Goal: Complete application form

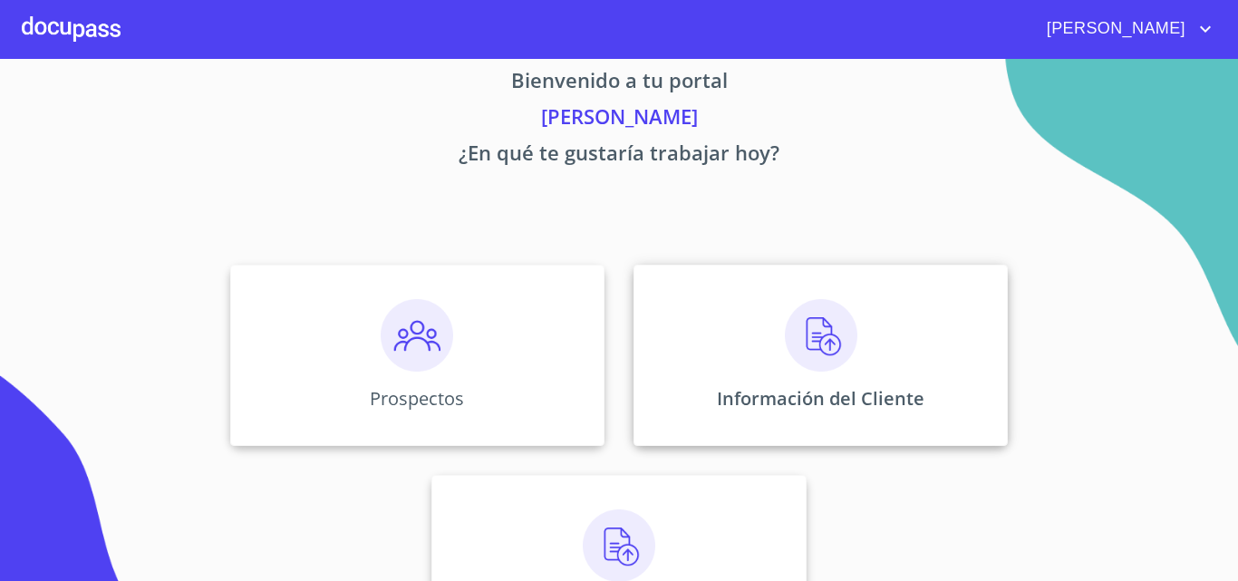
scroll to position [29, 0]
click at [800, 357] on img at bounding box center [821, 336] width 73 height 73
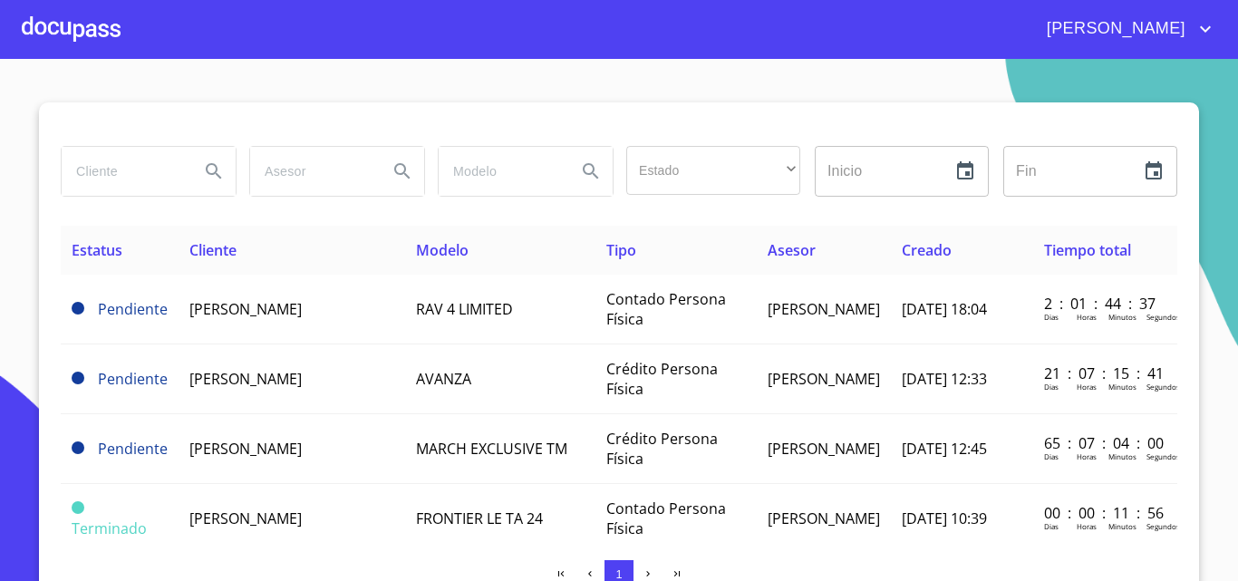
click at [122, 175] on input "search" at bounding box center [123, 171] width 123 height 49
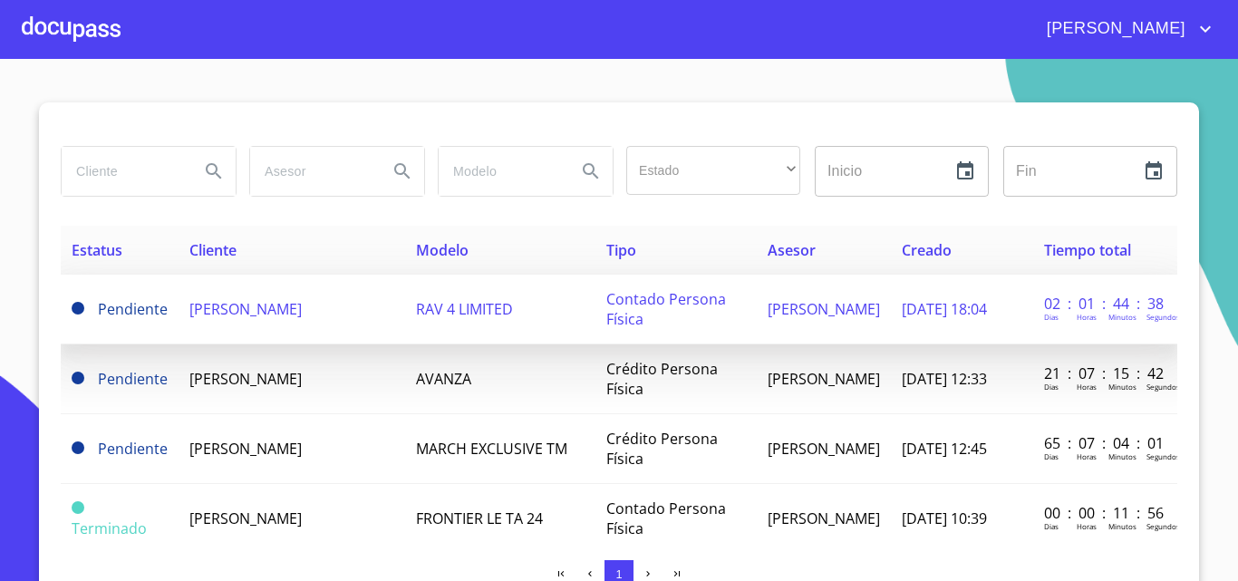
click at [179, 300] on td "[PERSON_NAME]" at bounding box center [292, 310] width 227 height 70
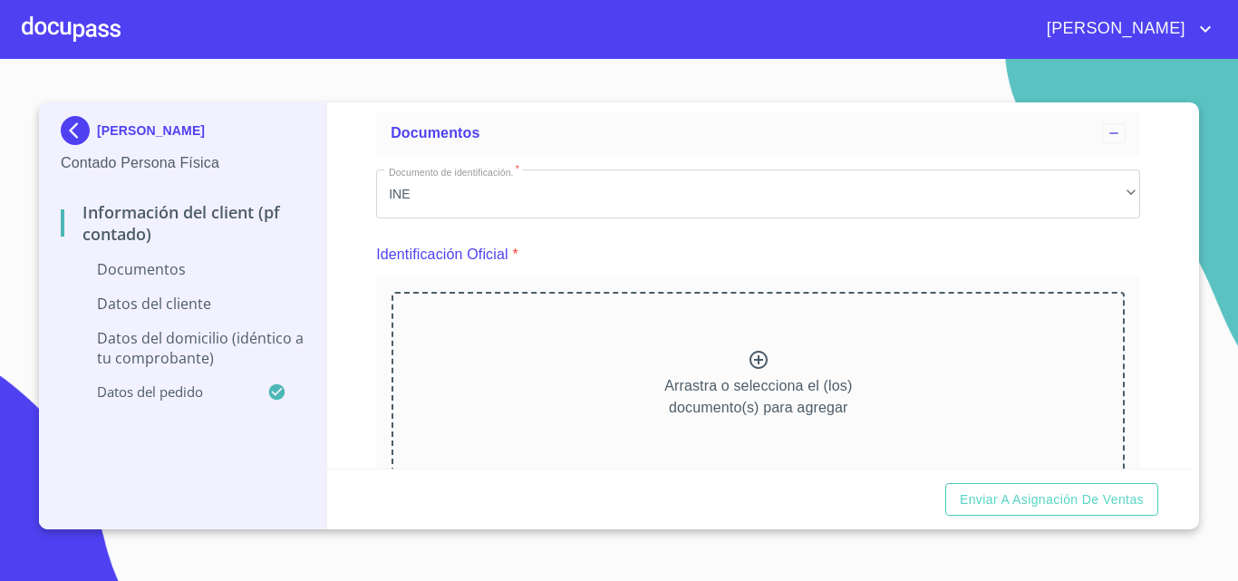
scroll to position [181, 0]
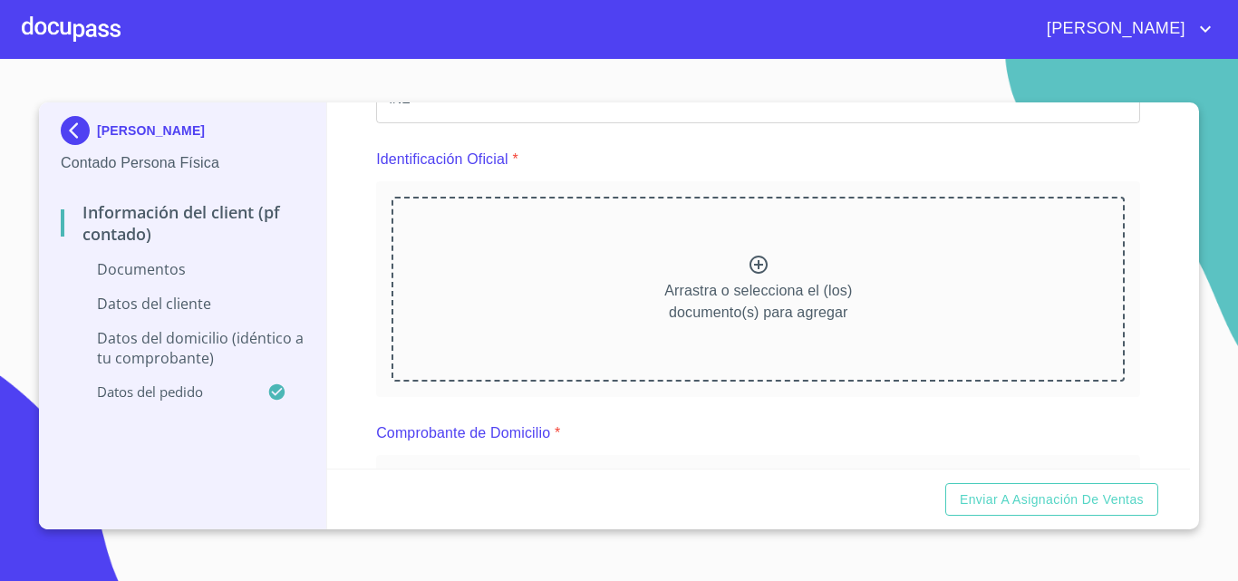
click at [1133, 218] on div "Información del Client (PF contado) Documentos Documento de identificación.   *…" at bounding box center [759, 285] width 864 height 366
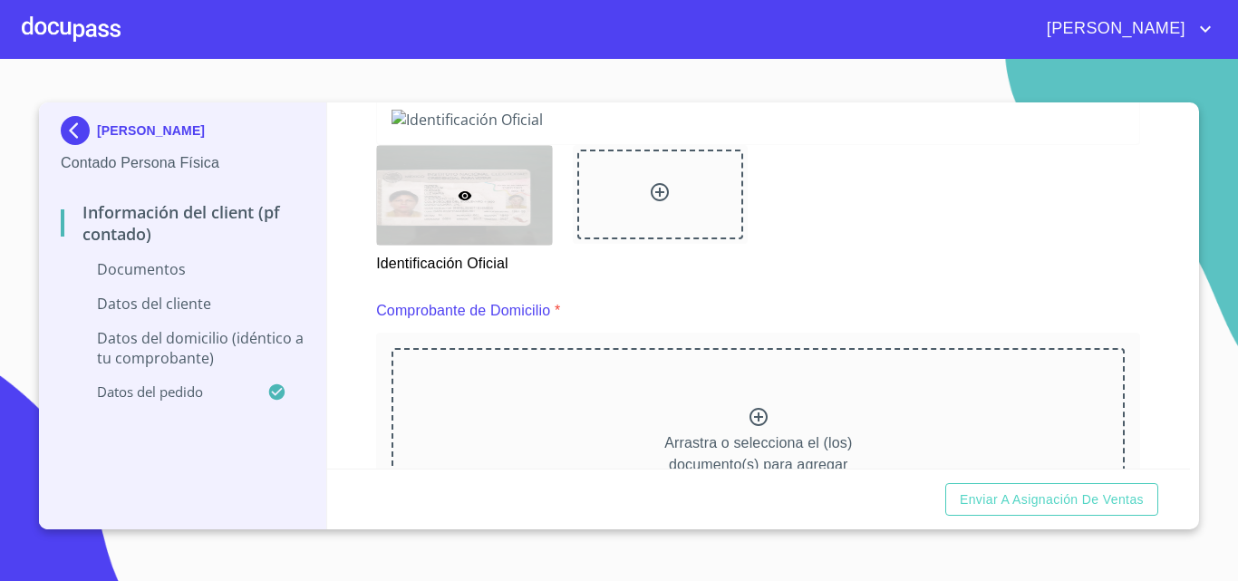
scroll to position [544, 0]
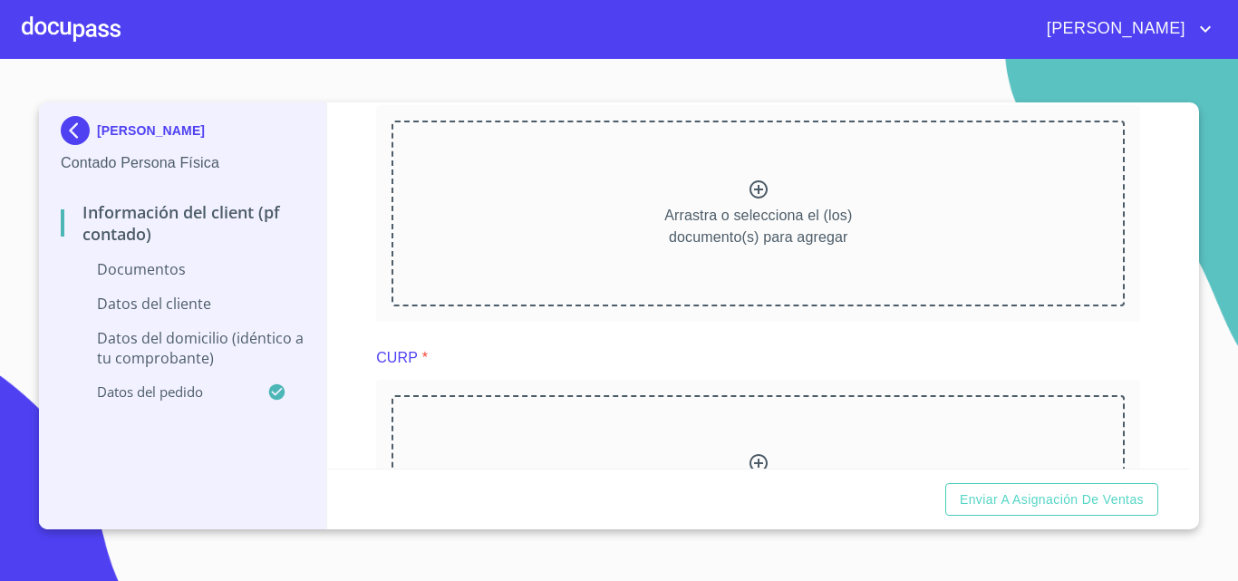
click at [1153, 223] on div "Información del Client (PF contado) Documentos Documento de identificación.   *…" at bounding box center [759, 285] width 864 height 366
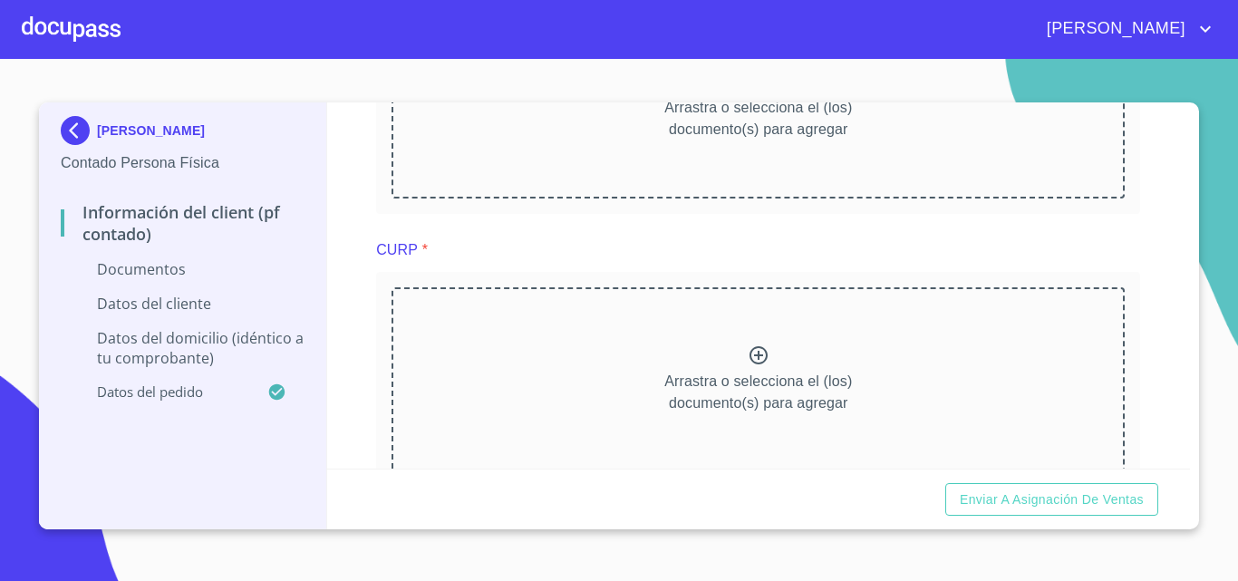
click at [1192, 242] on div "[PERSON_NAME] Contado Persona Física Información del Client (PF contado) Docume…" at bounding box center [619, 315] width 1160 height 427
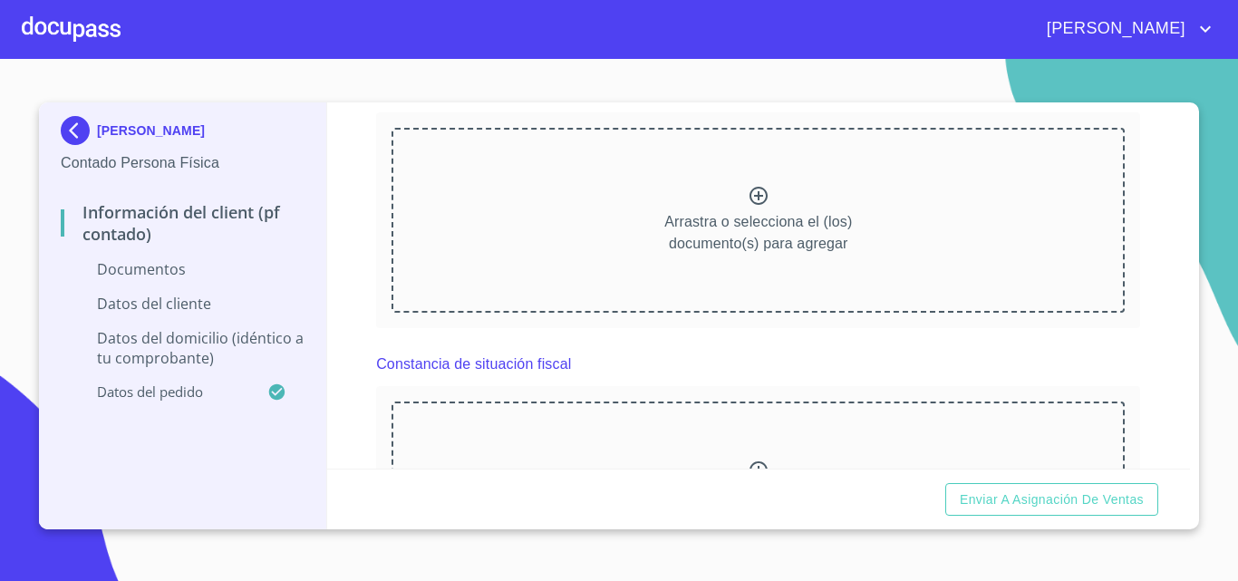
scroll to position [923, 0]
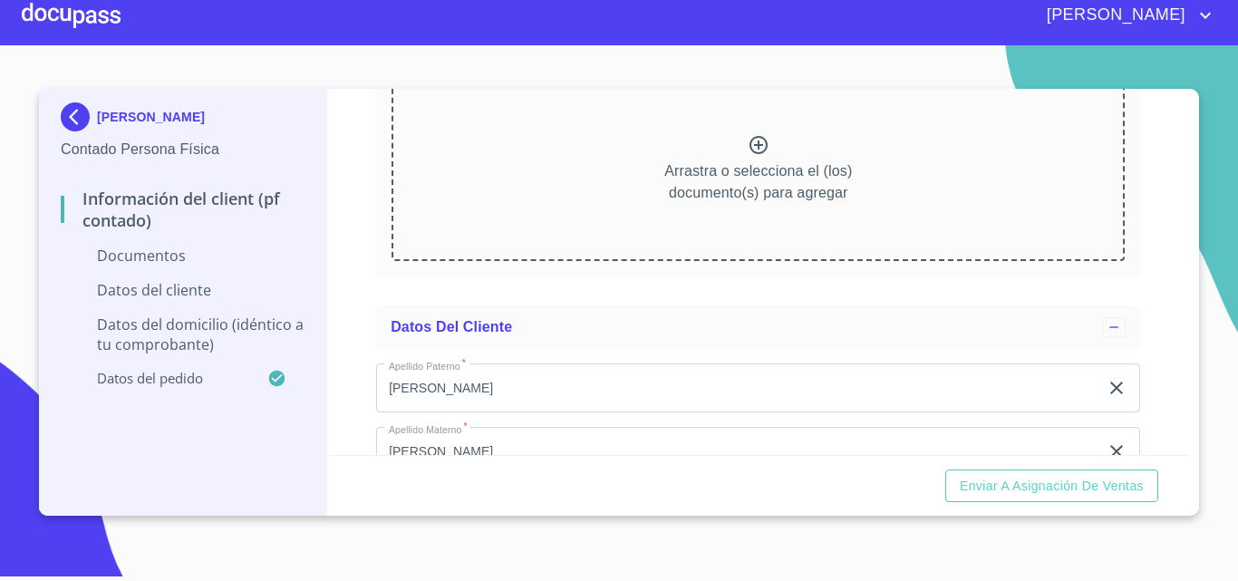
scroll to position [1213, 0]
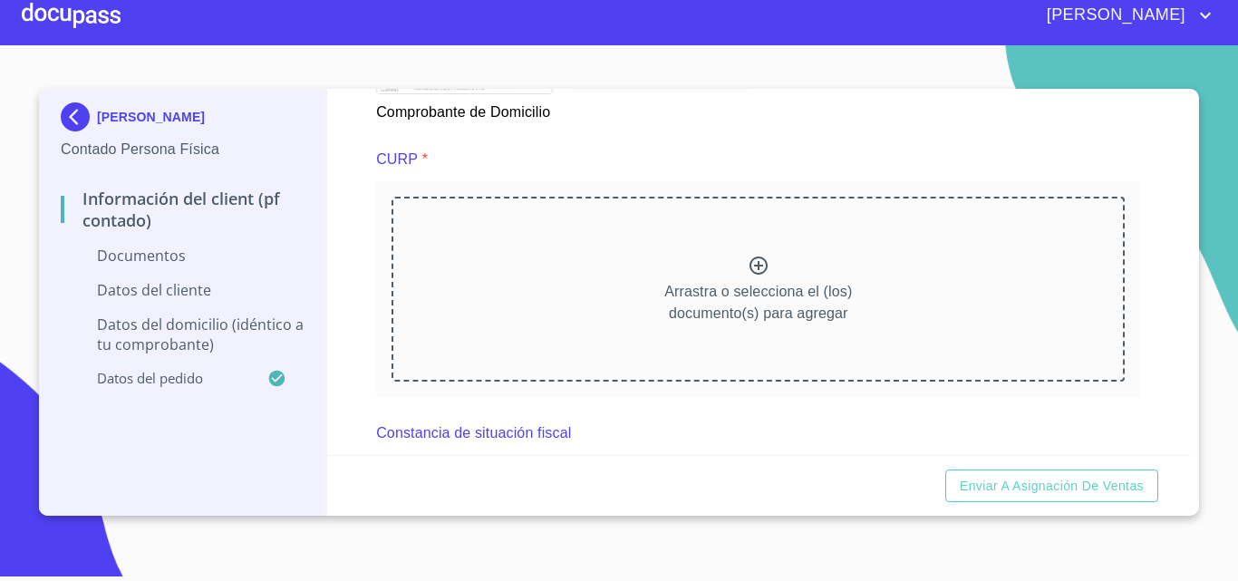
click at [344, 162] on div "Información del Client (PF contado) Documentos Documento de identificación.   *…" at bounding box center [759, 272] width 864 height 366
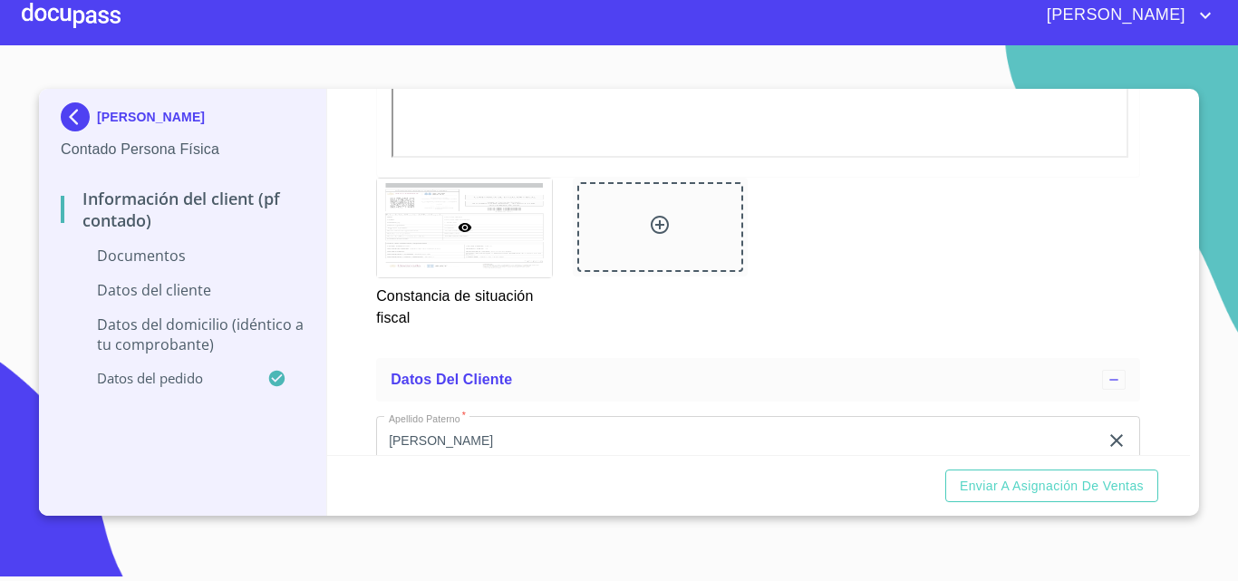
scroll to position [1848, 0]
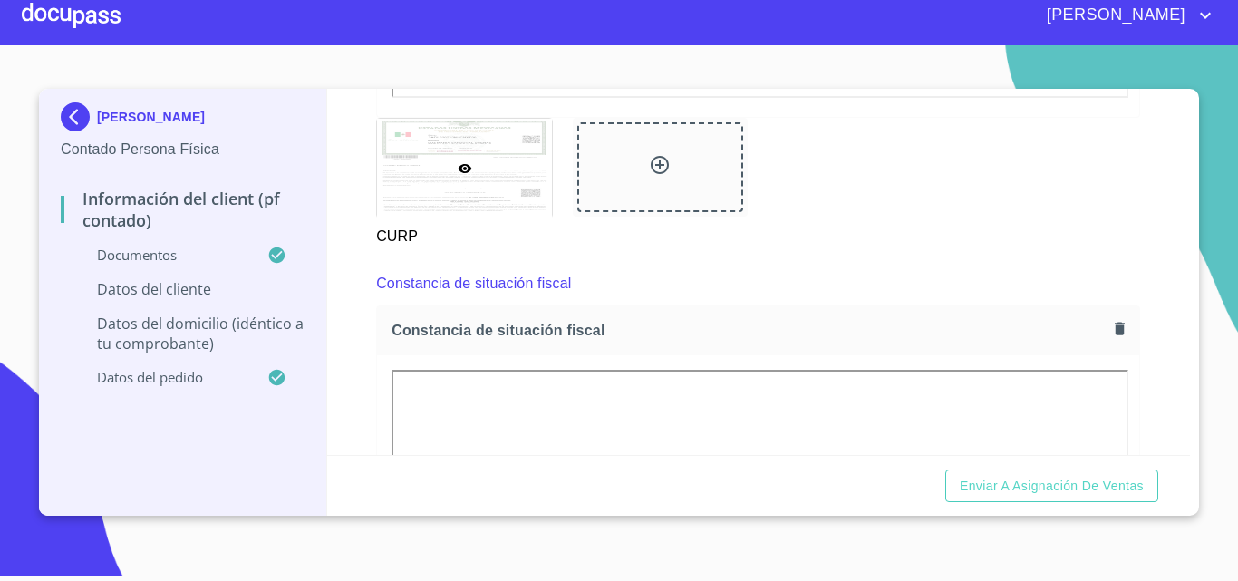
click at [1152, 234] on div "Información del Client (PF contado) Documentos Documento de identificación.   *…" at bounding box center [759, 272] width 864 height 366
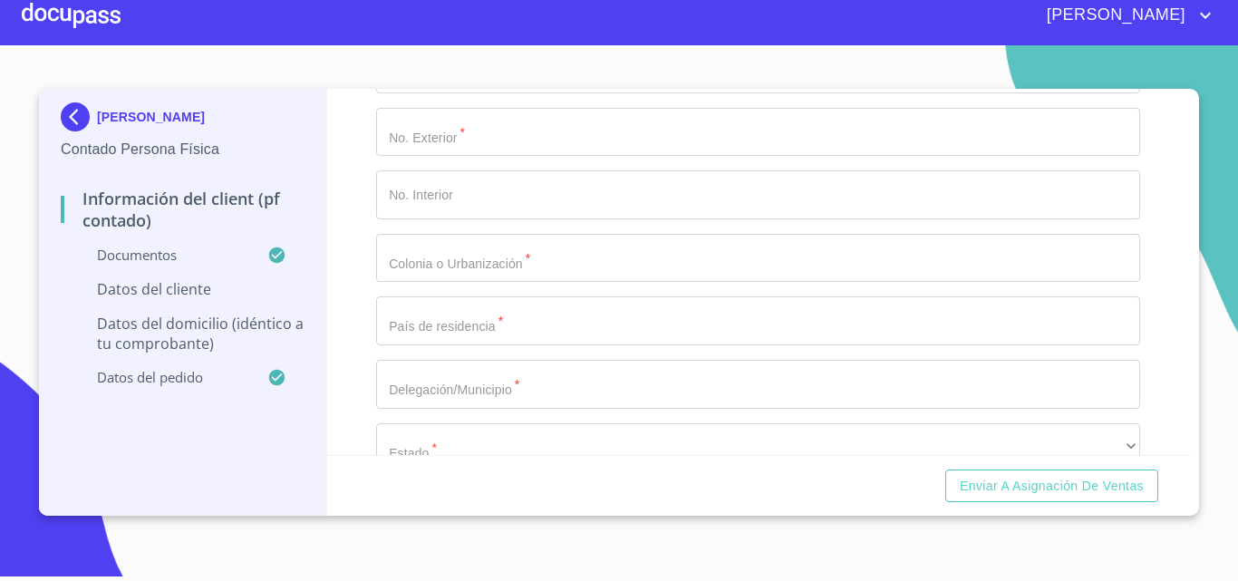
scroll to position [3751, 0]
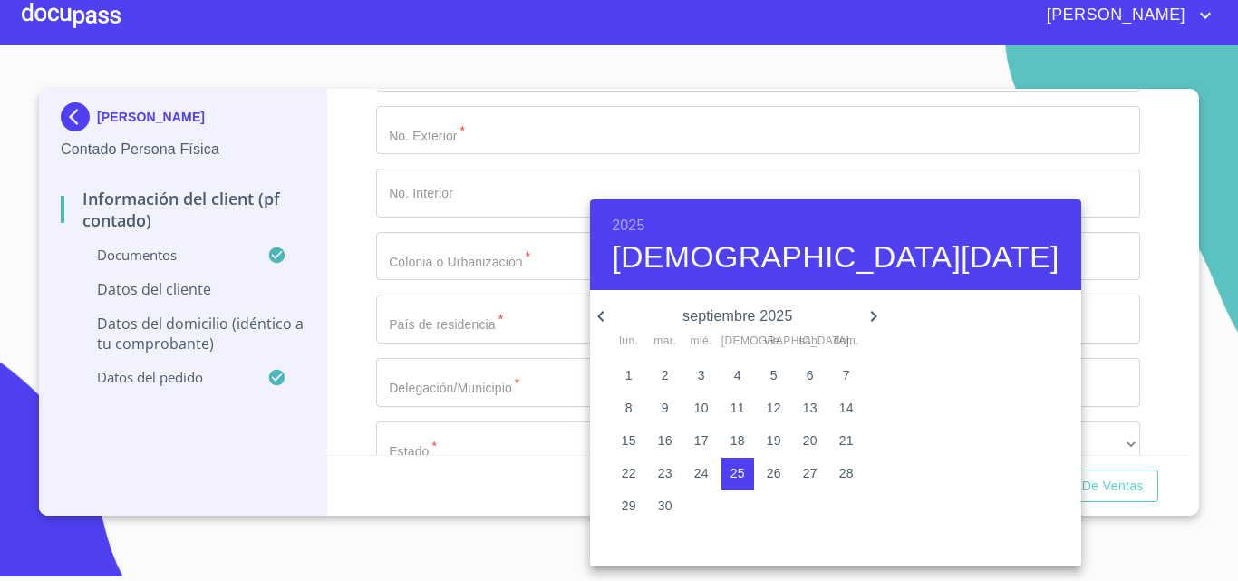
click at [632, 225] on h6 "2025" at bounding box center [628, 225] width 33 height 25
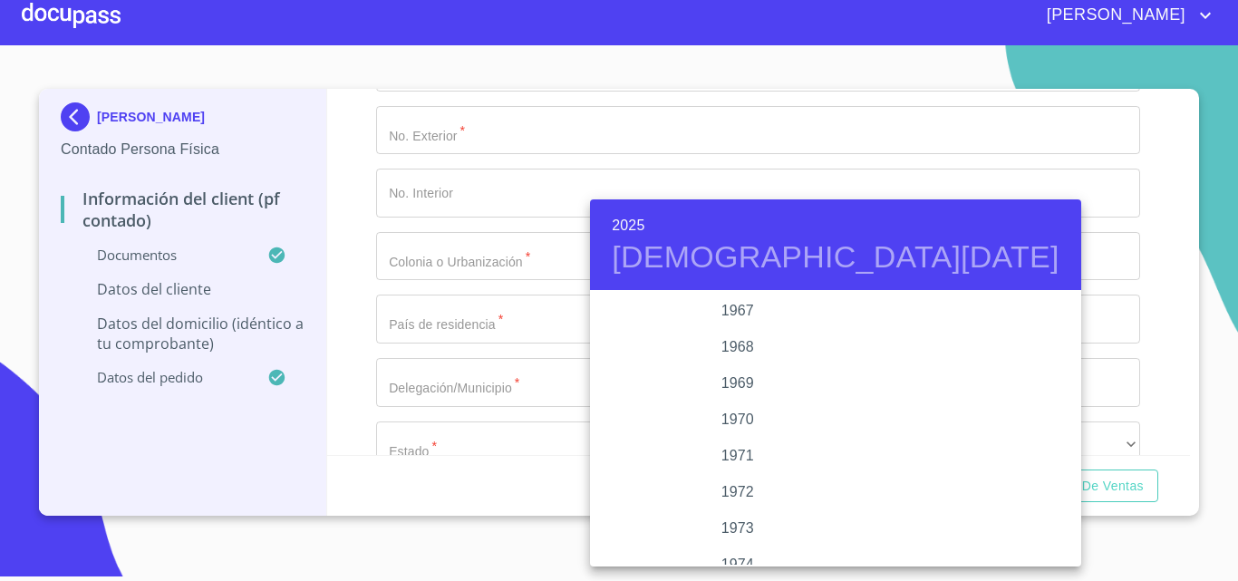
scroll to position [1341, 0]
click at [726, 348] on div "1963" at bounding box center [737, 347] width 295 height 36
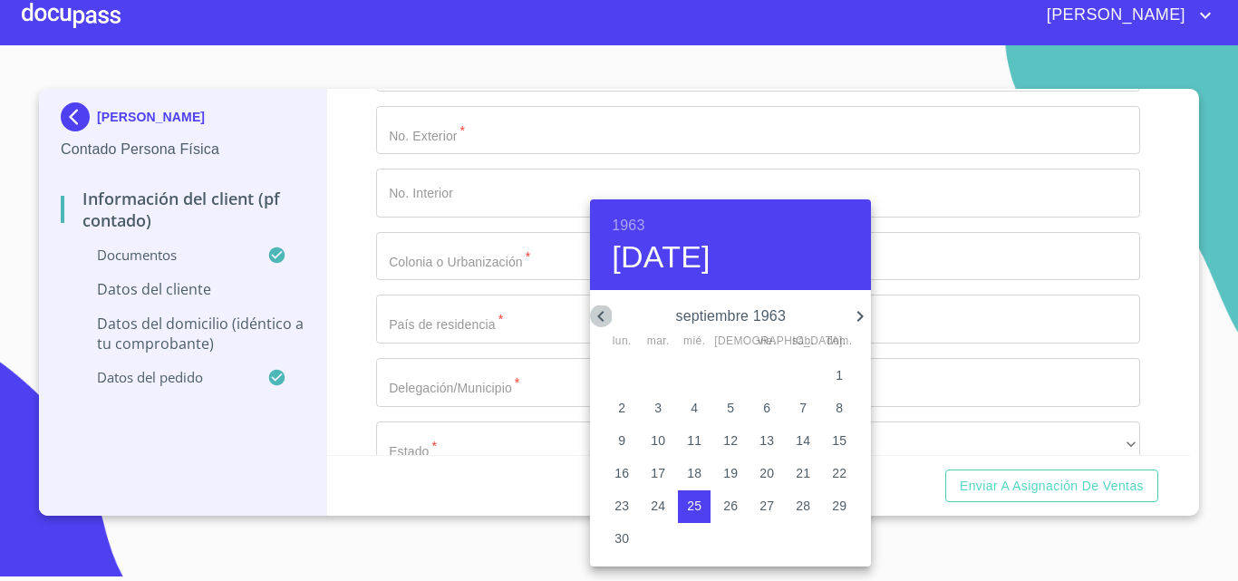
click at [605, 318] on icon "button" at bounding box center [601, 316] width 22 height 22
click at [857, 318] on icon "button" at bounding box center [860, 316] width 22 height 22
click at [629, 446] on p "15" at bounding box center [621, 440] width 15 height 18
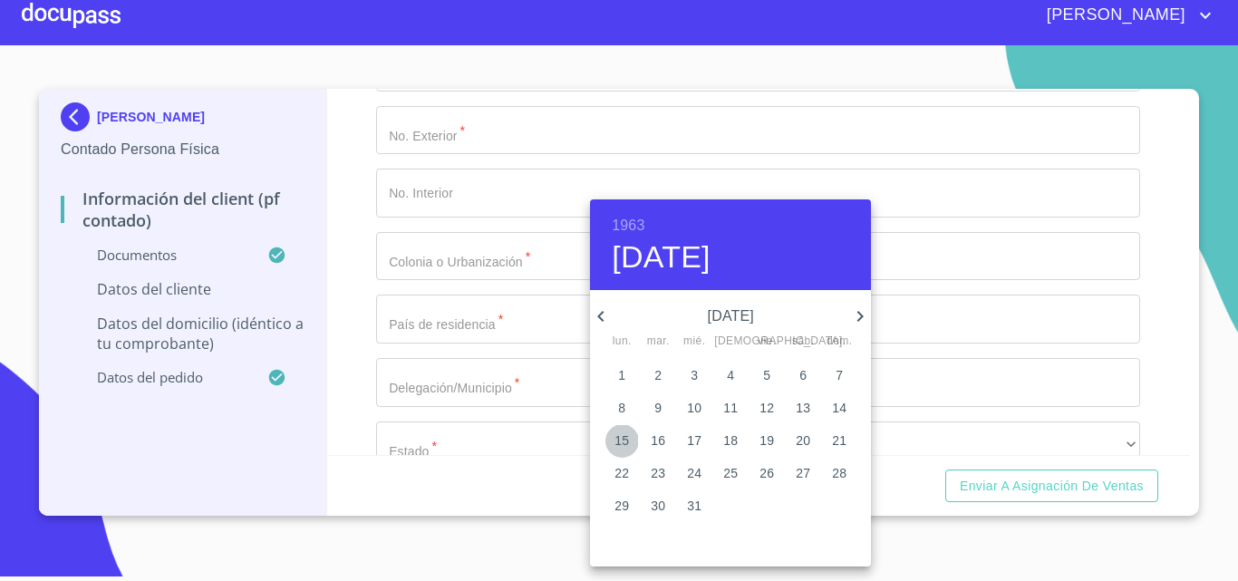
type input "[DATE]"
click at [1149, 220] on div at bounding box center [619, 290] width 1238 height 581
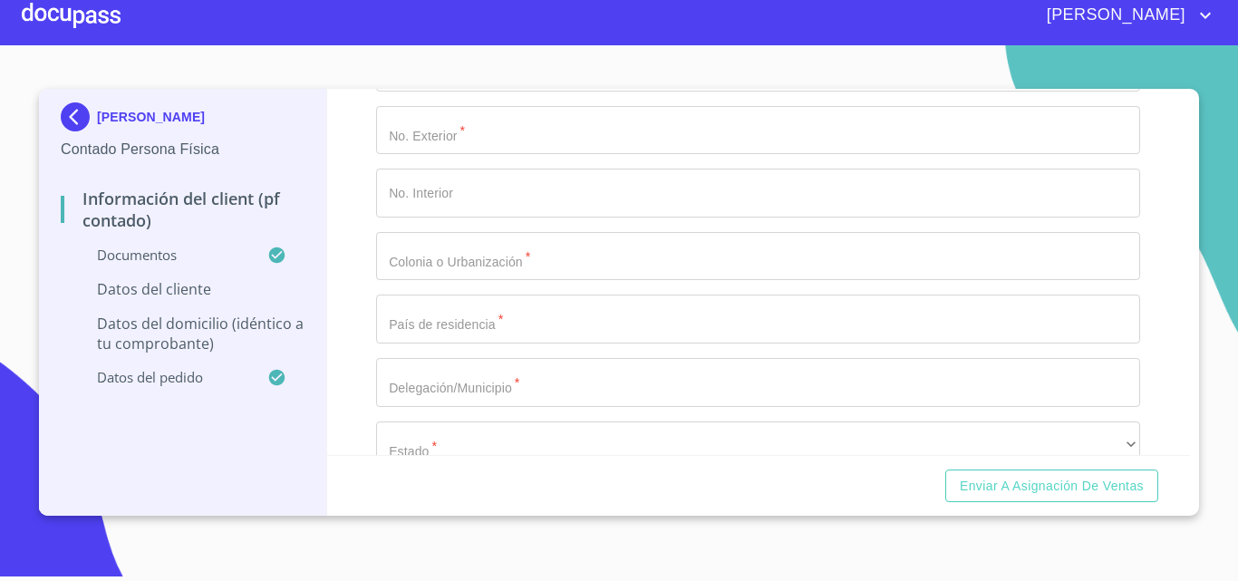
paste input "SADL630715A84"
type input "SADL630715A84"
paste input "SADL630715MJCNXZ00"
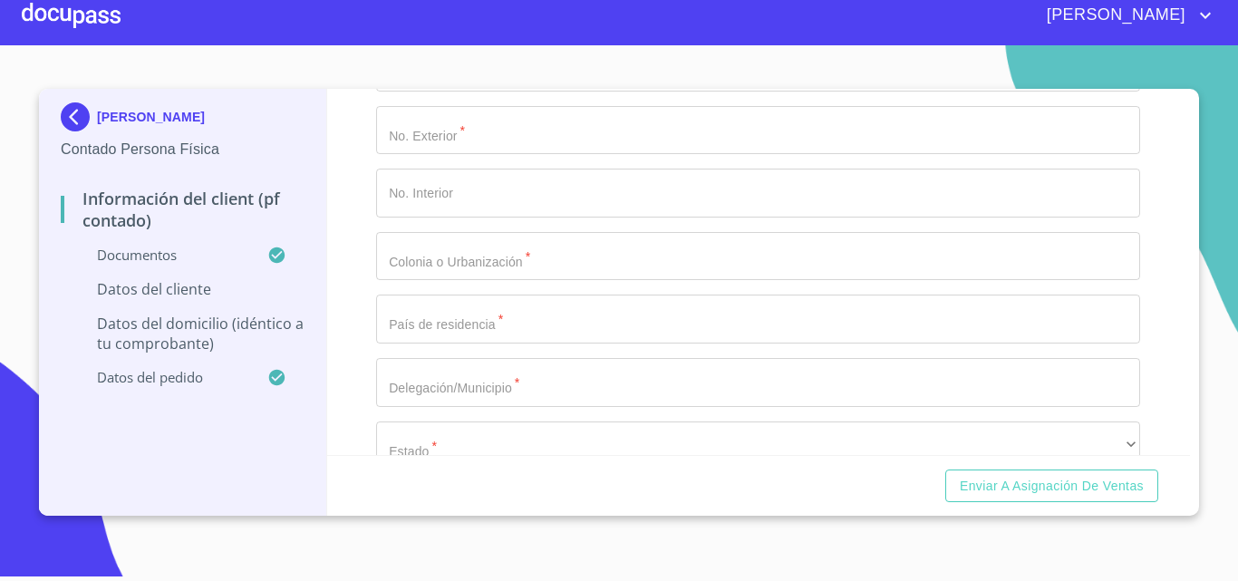
type input "SADL630715MJCNXZ00"
type input "1651508662"
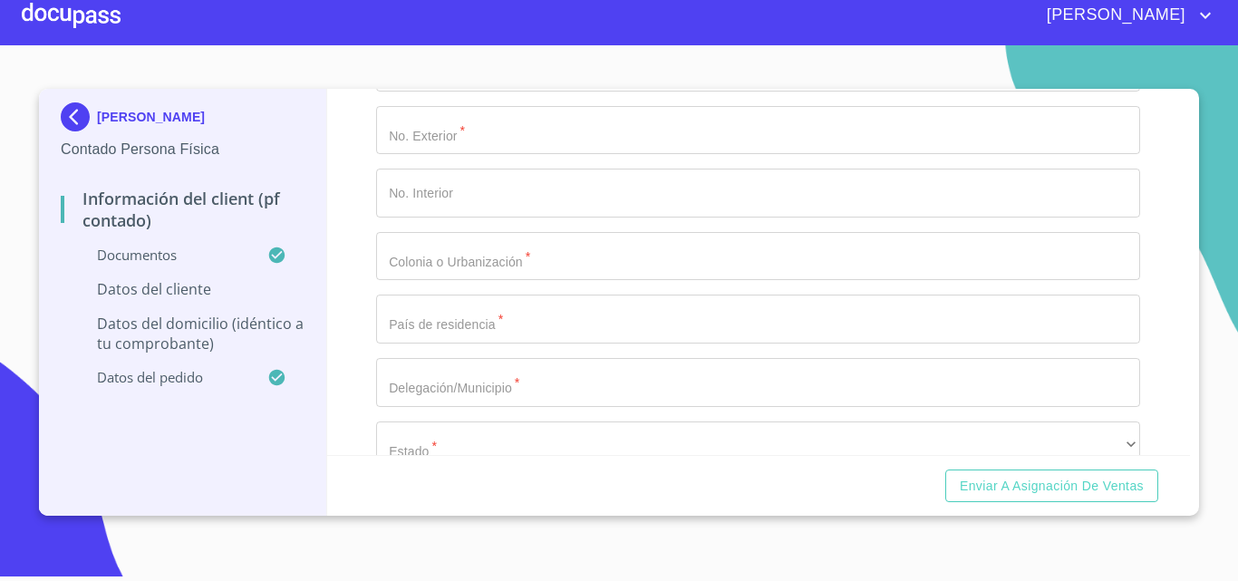
click at [365, 378] on div "Información del Client (PF contado) Documentos Documento de identificación.   *…" at bounding box center [759, 272] width 864 height 366
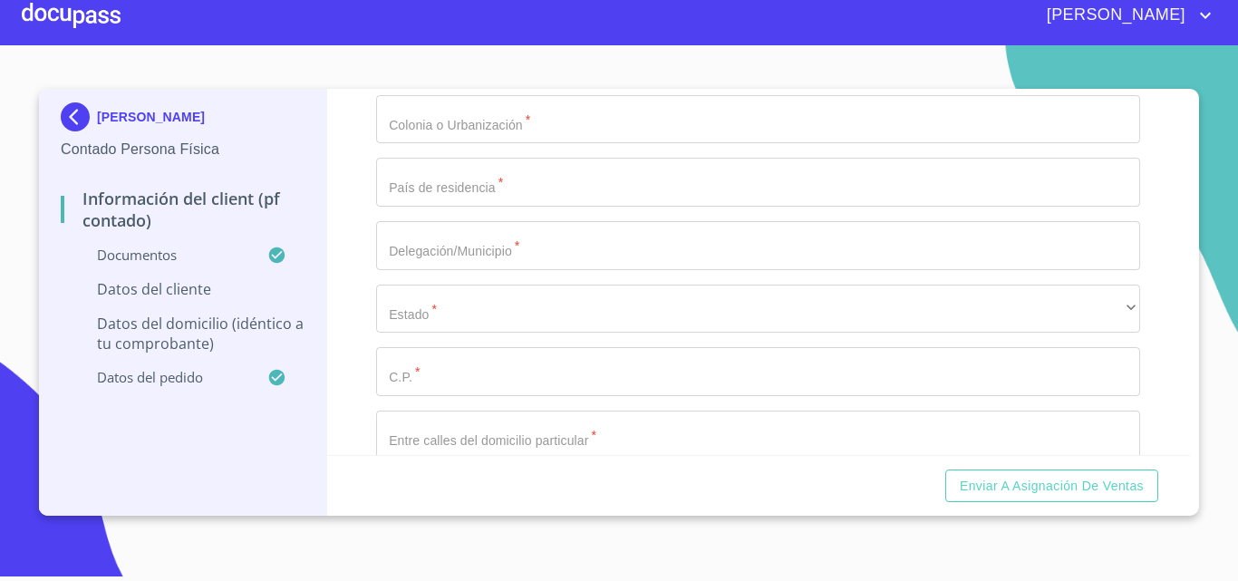
scroll to position [3932, 0]
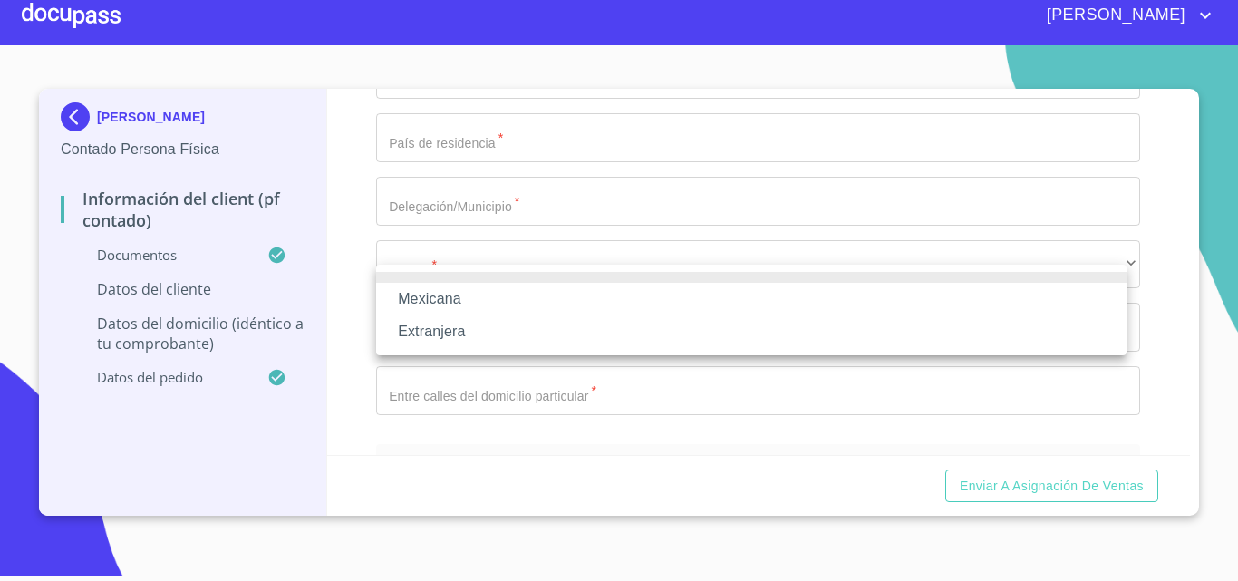
click at [446, 297] on li "Mexicana" at bounding box center [751, 299] width 750 height 33
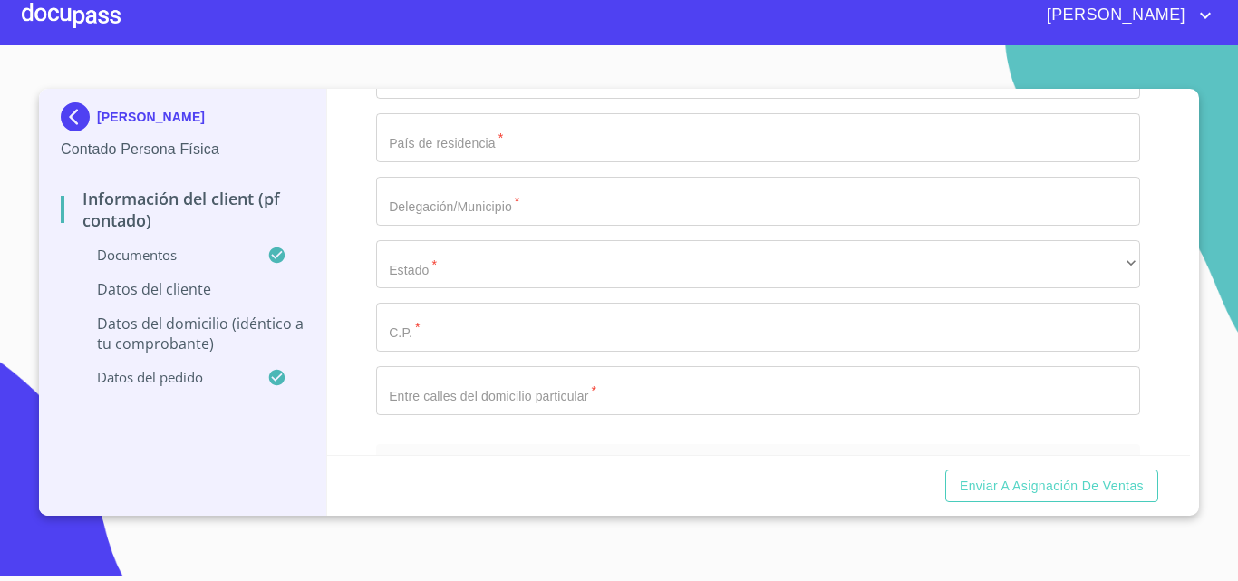
type input "m"
type input "[GEOGRAPHIC_DATA]"
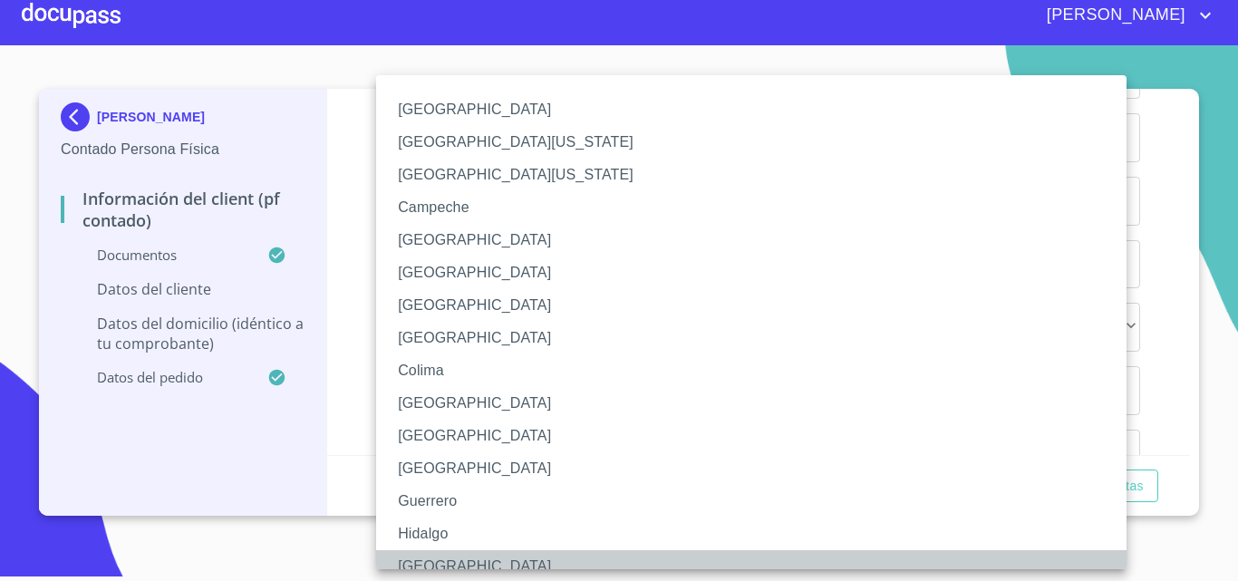
click at [440, 556] on li "[GEOGRAPHIC_DATA]" at bounding box center [758, 566] width 764 height 33
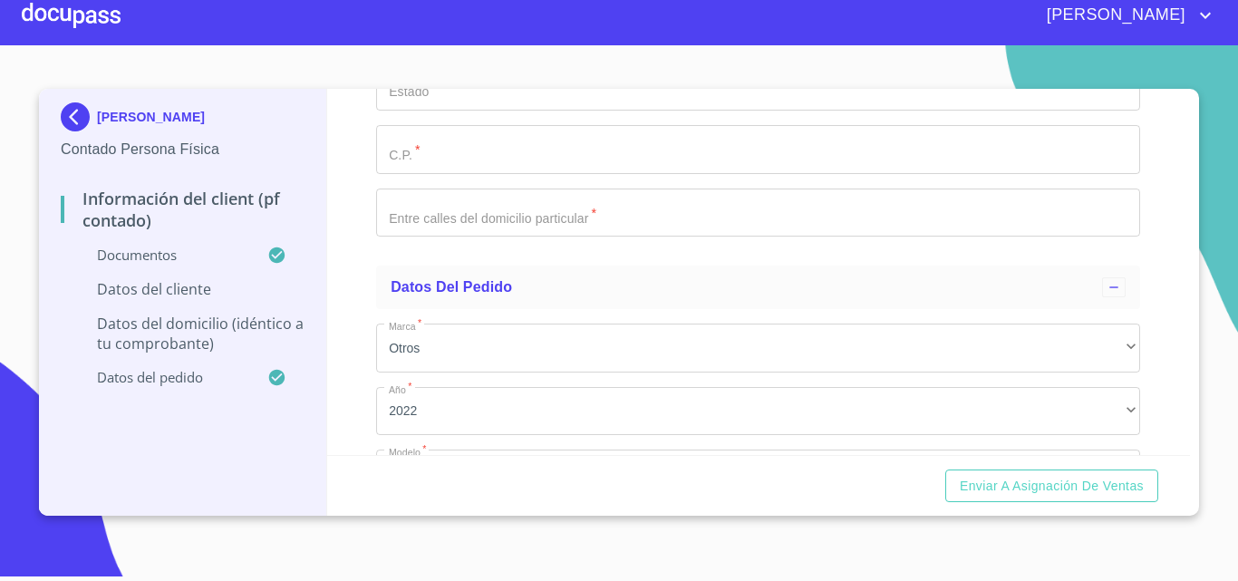
scroll to position [4204, 0]
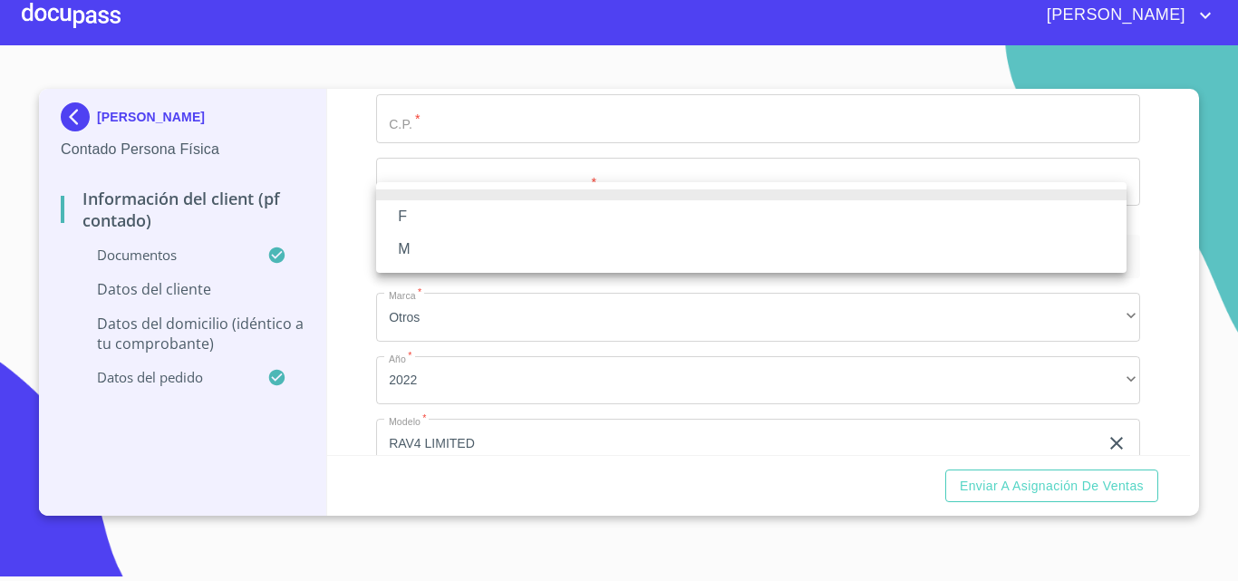
click at [404, 220] on li "F" at bounding box center [751, 216] width 750 height 33
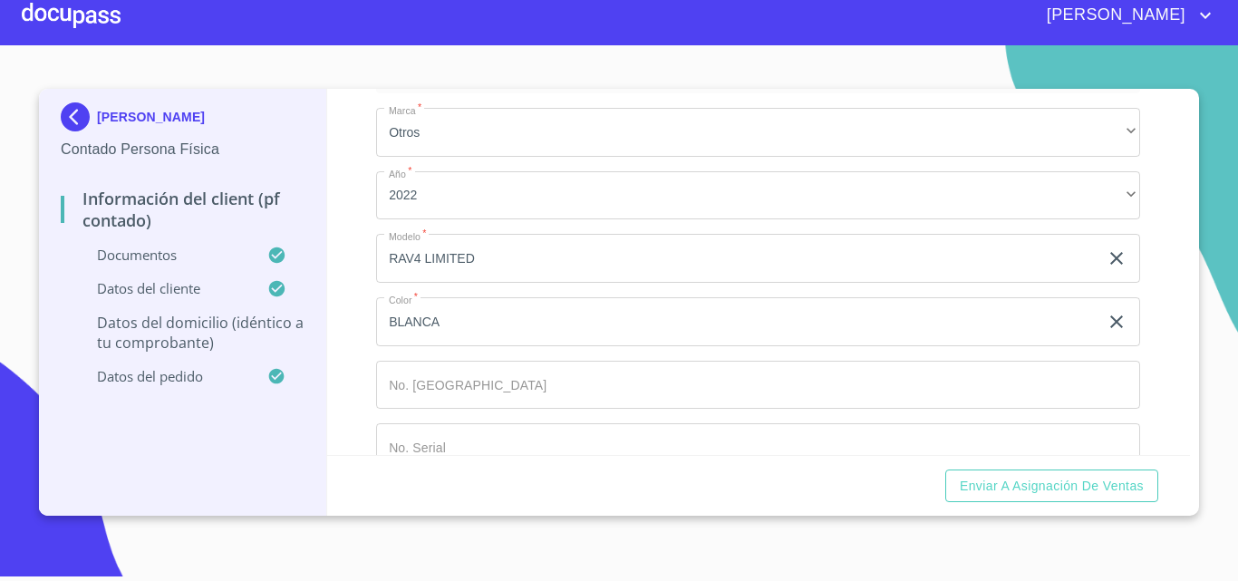
scroll to position [4385, 0]
type input "PASEO [PERSON_NAME] [DEMOGRAPHIC_DATA]"
type input "22"
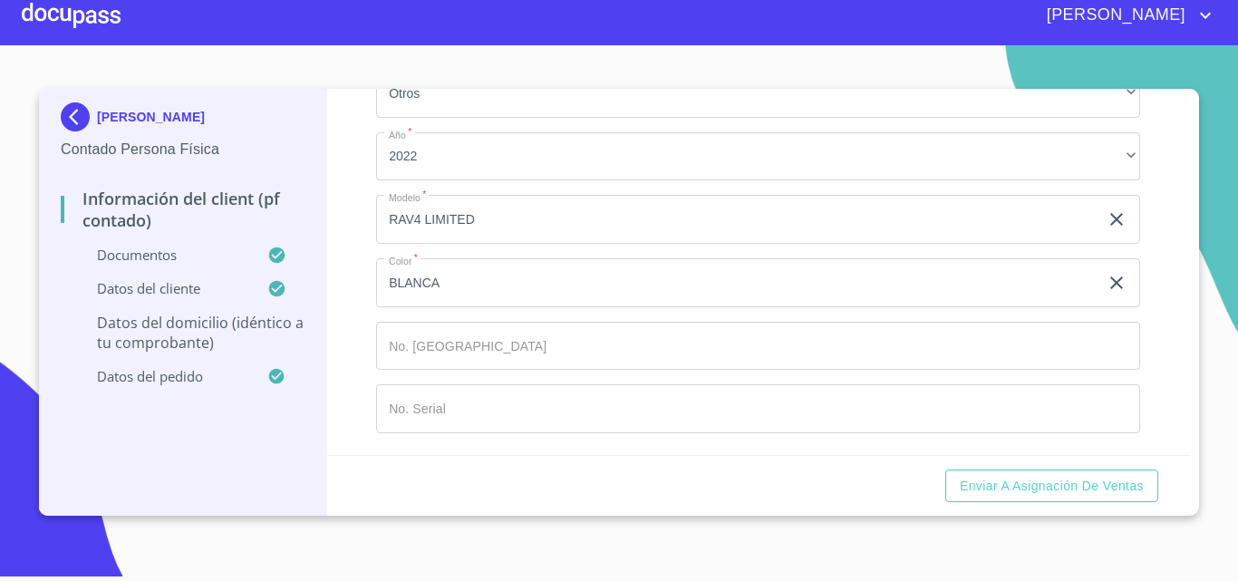
scroll to position [4567, 0]
type input "[GEOGRAPHIC_DATA][US_STATE]"
type input "[GEOGRAPHIC_DATA]"
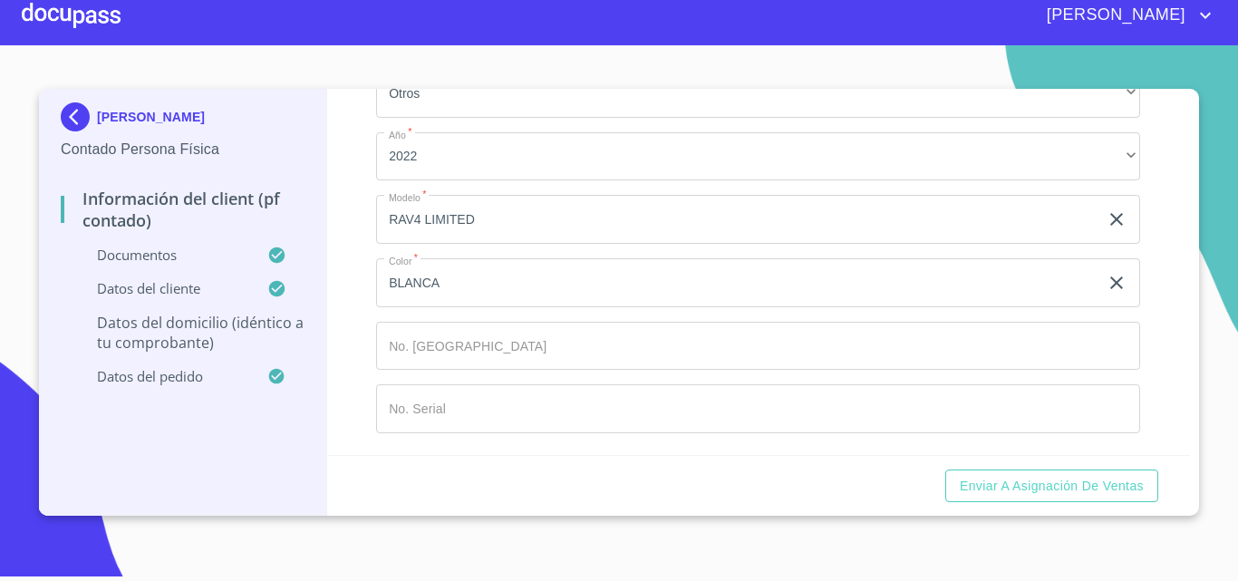
type input "TLAJOMULCO DE ZUÑIGA"
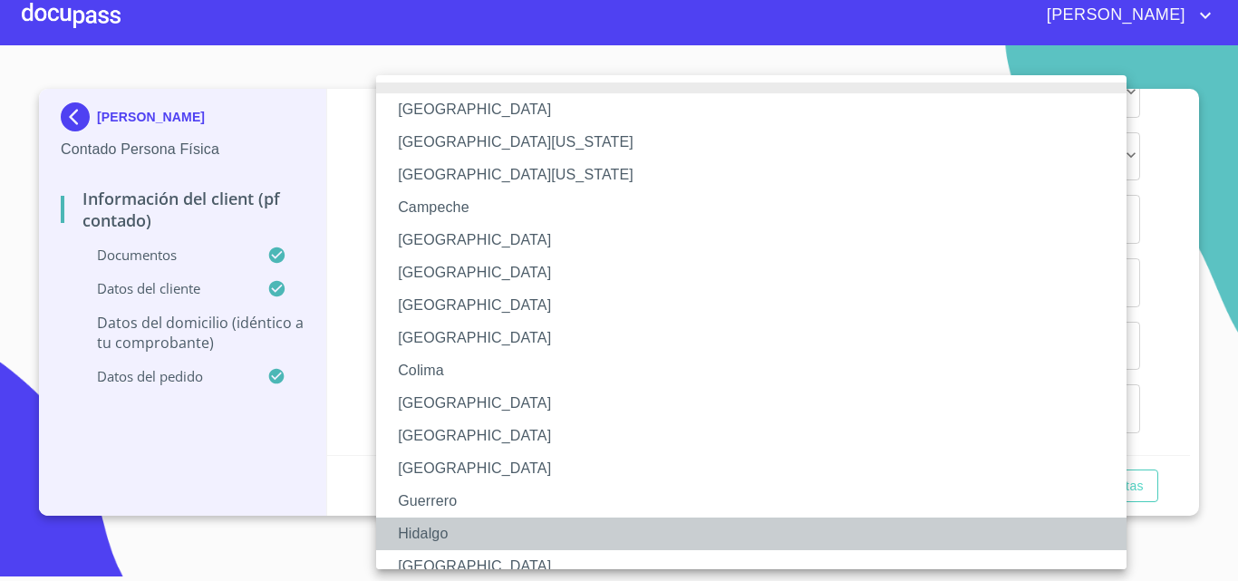
click at [438, 534] on li "Hidalgo" at bounding box center [758, 533] width 764 height 33
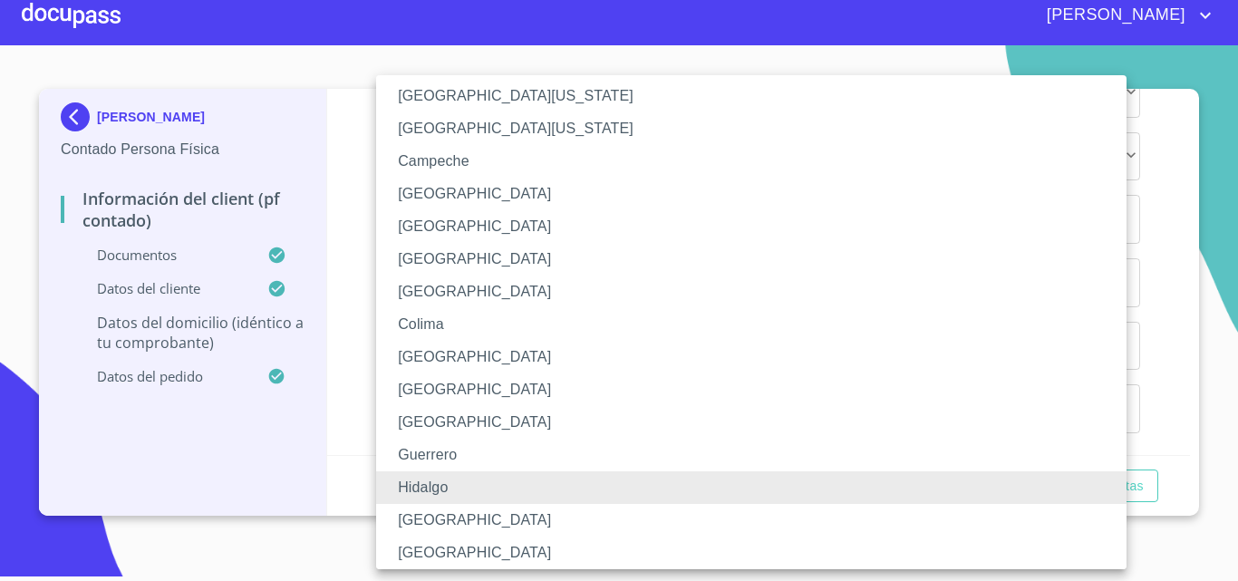
scroll to position [91, 0]
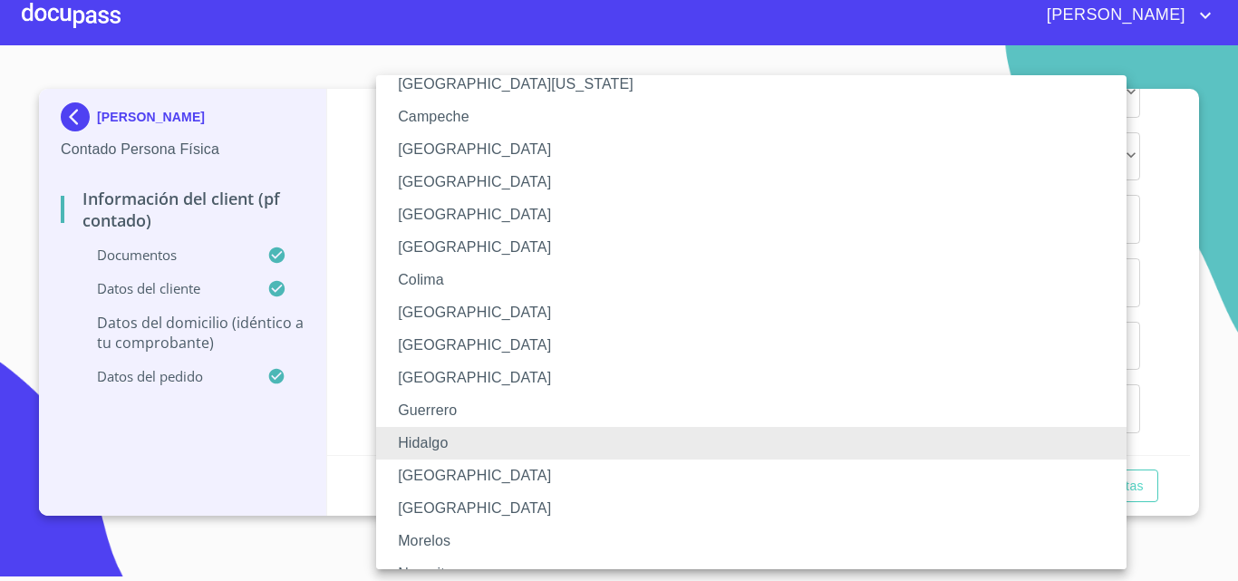
click at [442, 455] on li "Hidalgo" at bounding box center [758, 443] width 764 height 33
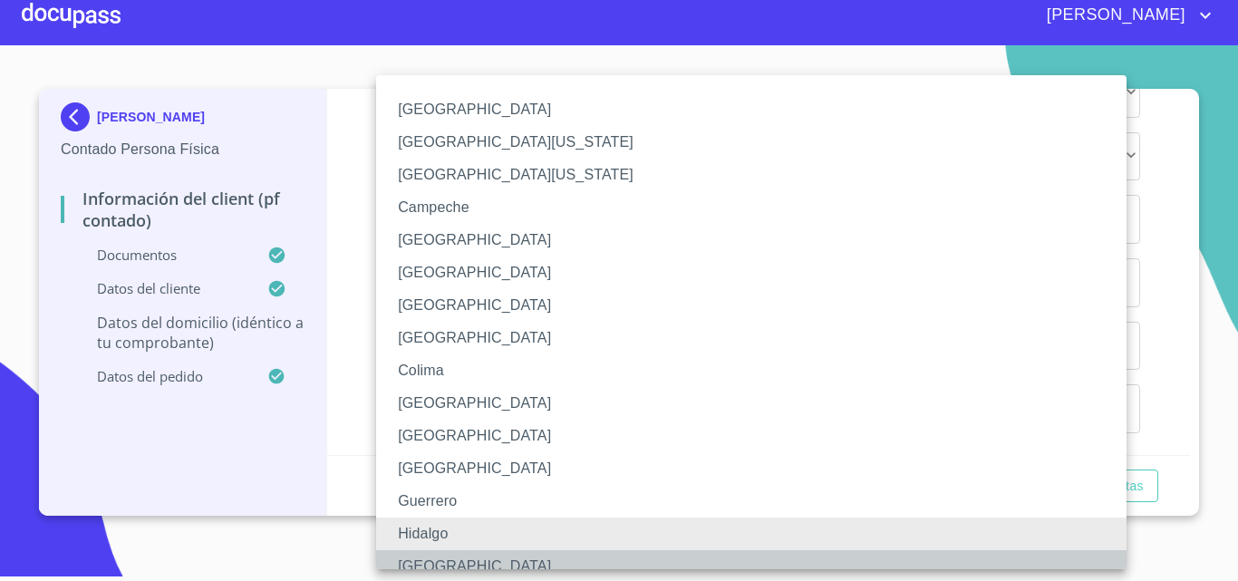
click at [418, 564] on li "[GEOGRAPHIC_DATA]" at bounding box center [758, 566] width 764 height 33
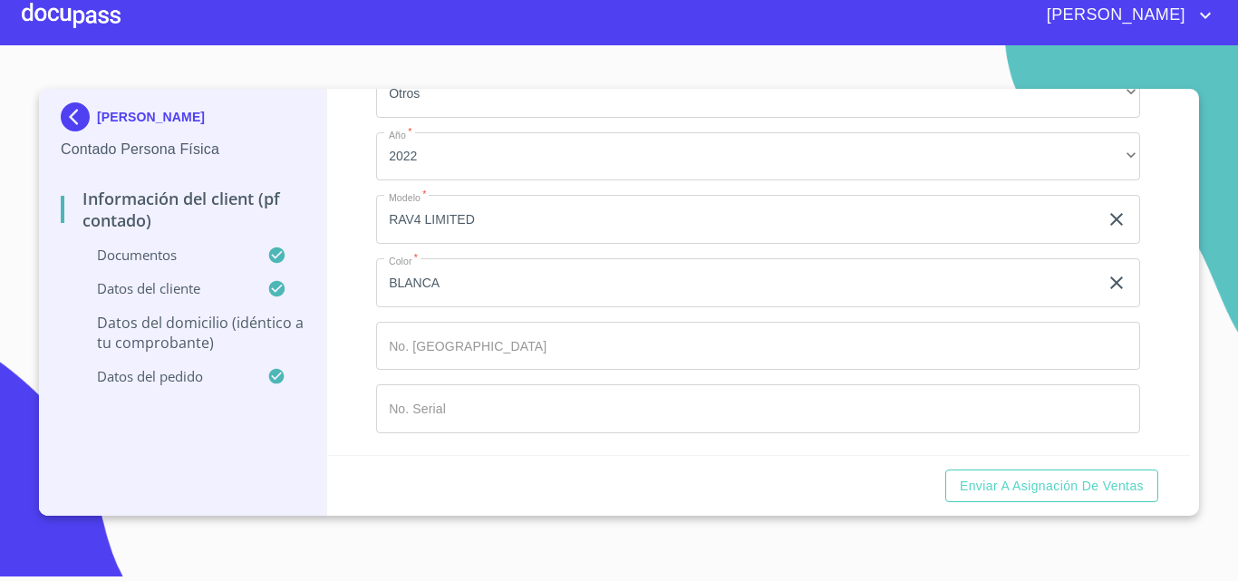
scroll to position [4748, 0]
type input "45645"
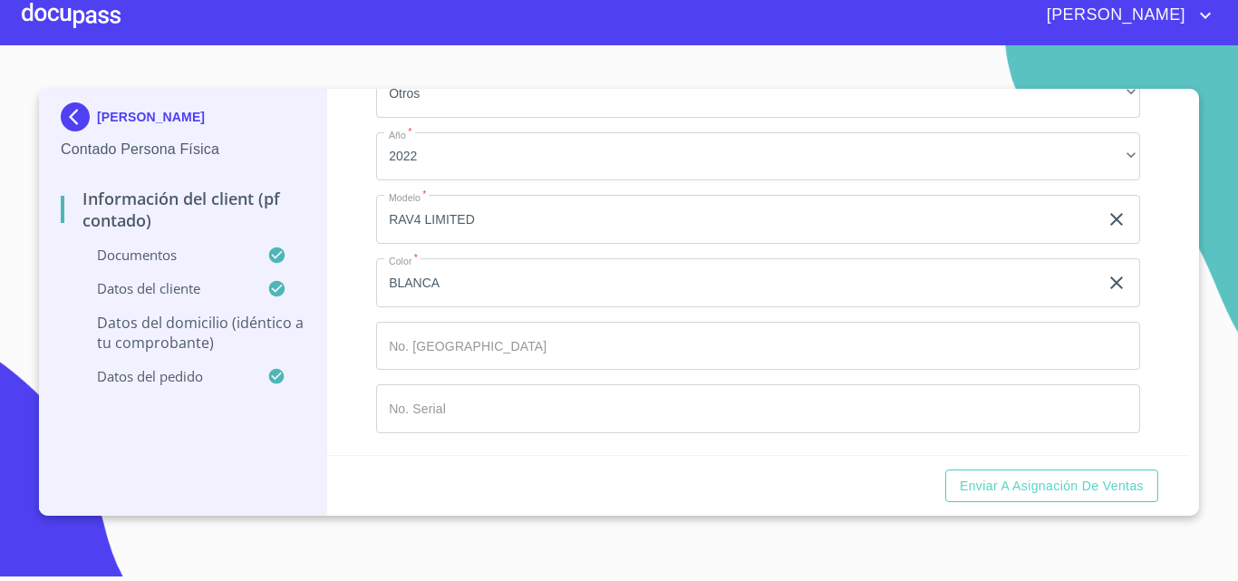
type input "[PERSON_NAME]"
click at [363, 324] on div "Información del Client (PF contado) Documentos Documento de identificación.   *…" at bounding box center [759, 272] width 864 height 366
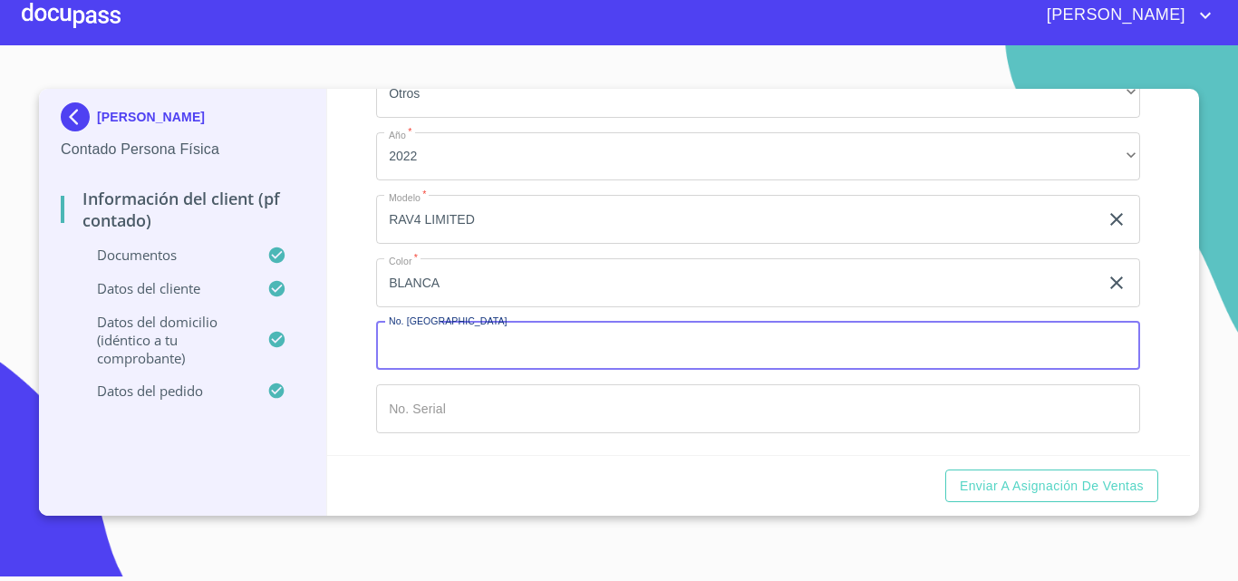
click at [430, 341] on input "Documento de identificación.   *" at bounding box center [758, 346] width 764 height 49
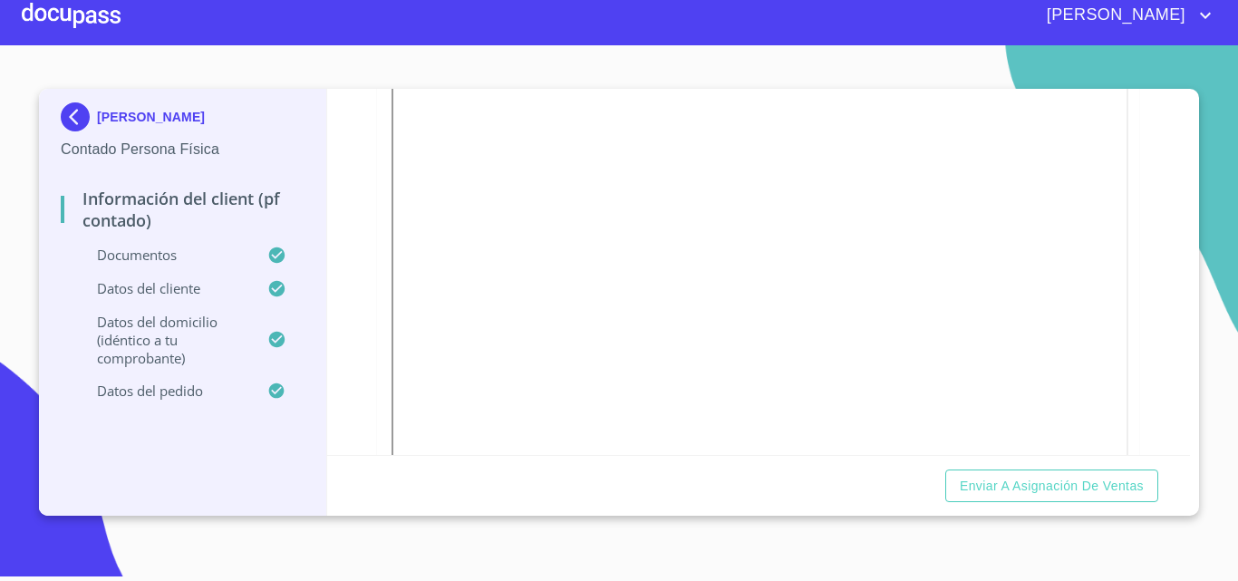
scroll to position [894, 0]
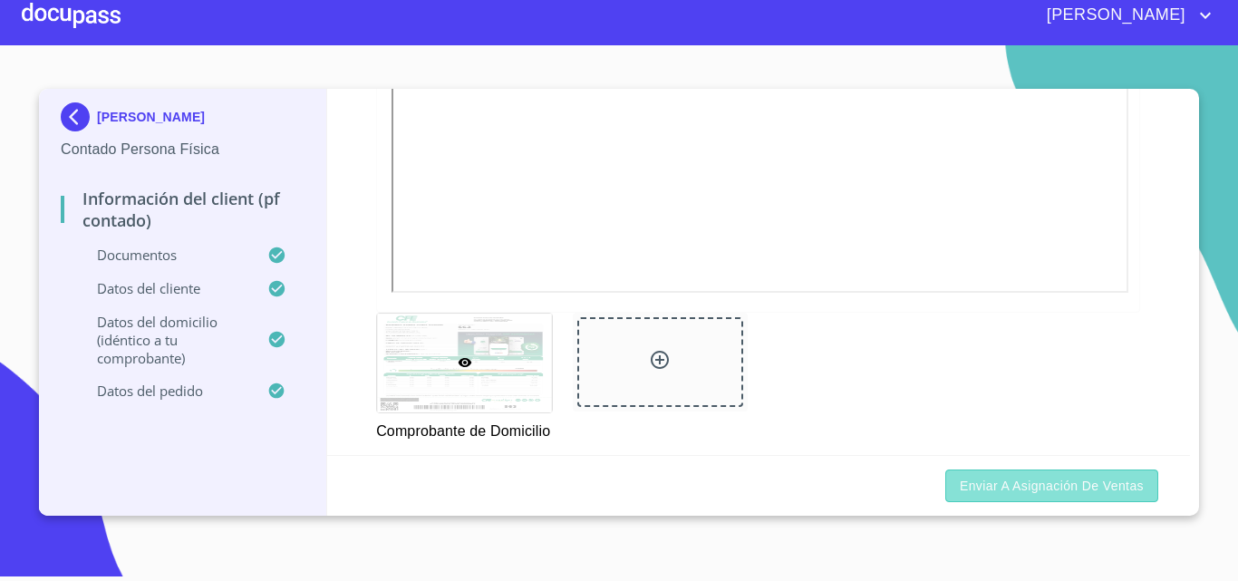
click at [1026, 498] on button "Enviar a Asignación de Ventas" at bounding box center [1051, 486] width 213 height 34
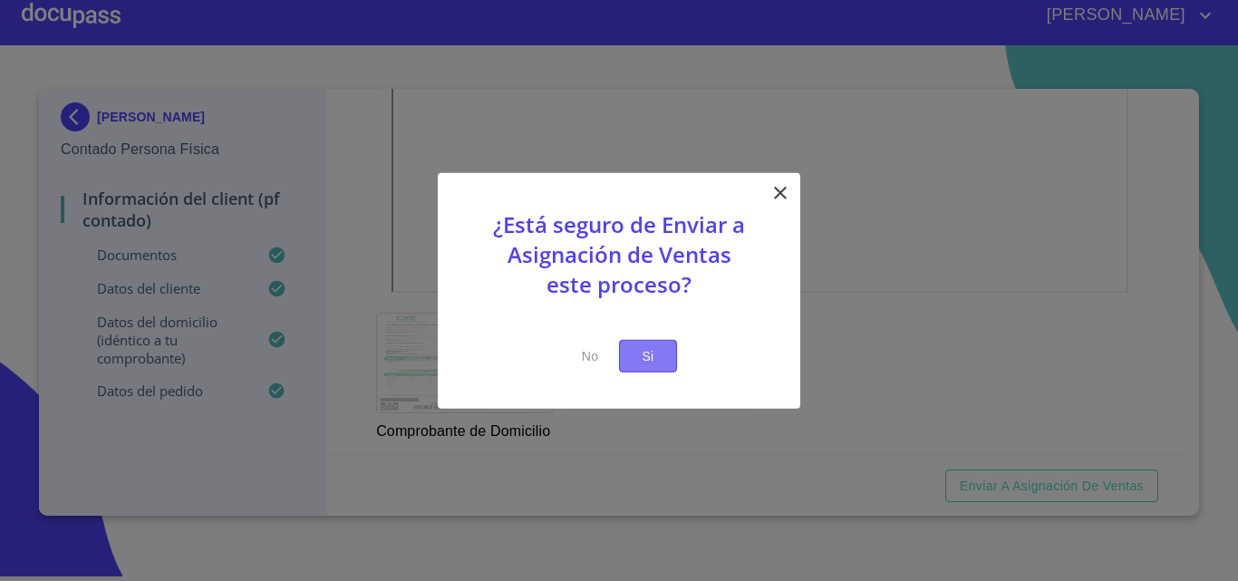
click at [643, 362] on span "Si" at bounding box center [647, 355] width 29 height 23
